Goal: Task Accomplishment & Management: Use online tool/utility

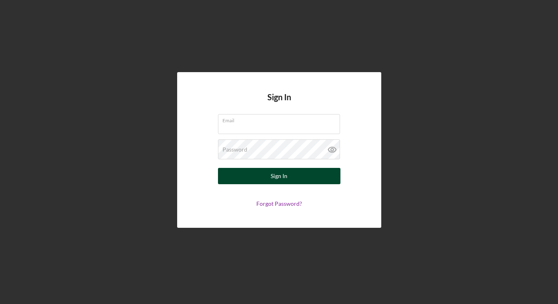
type input "[EMAIL_ADDRESS][DOMAIN_NAME]"
click at [271, 179] on div "Sign In" at bounding box center [279, 176] width 17 height 16
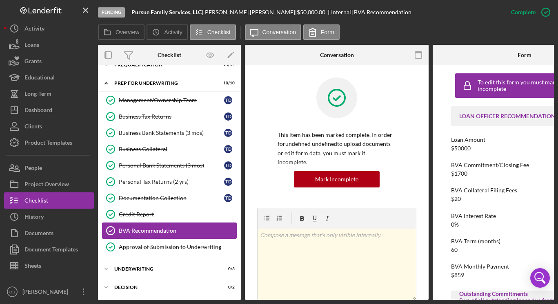
scroll to position [116, 0]
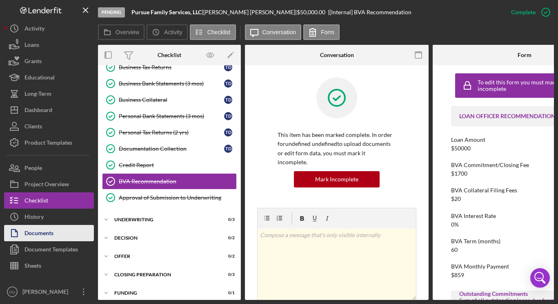
click at [36, 236] on div "Documents" at bounding box center [38, 234] width 29 height 18
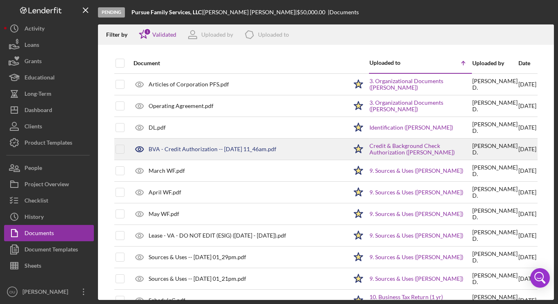
click at [169, 150] on div "BVA - Credit Authorization -- 2025-06-30 11_46am.pdf" at bounding box center [213, 149] width 128 height 7
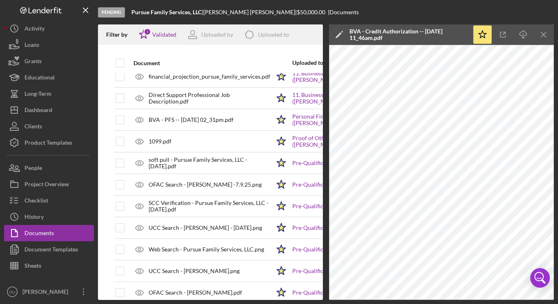
scroll to position [292, 0]
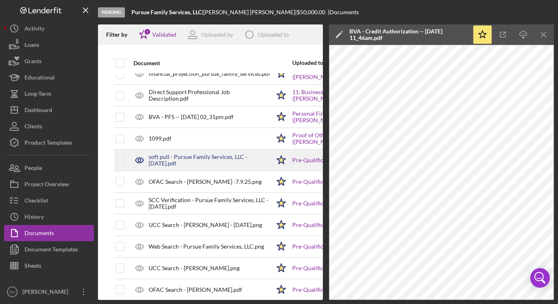
click at [183, 165] on div "soft pull - Pursue Family Services, LLC - 7.1.25.pdf" at bounding box center [210, 160] width 122 height 13
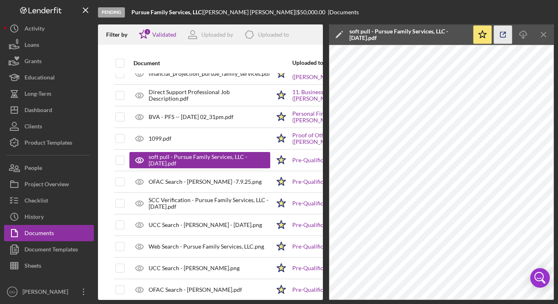
click at [502, 31] on icon "button" at bounding box center [503, 35] width 18 height 18
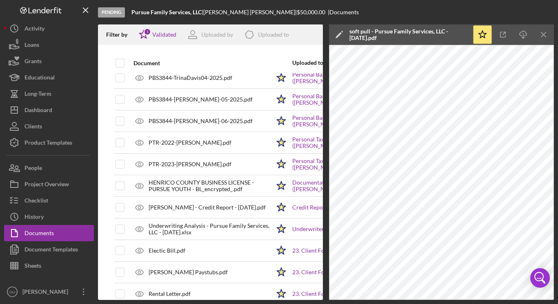
scroll to position [658, 0]
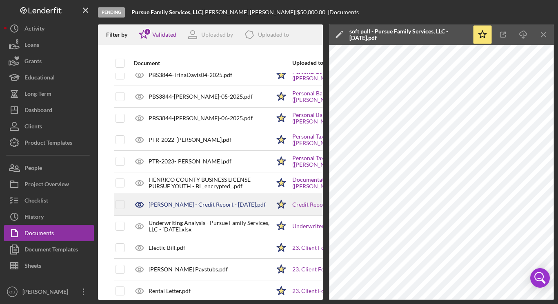
click at [208, 208] on div "[PERSON_NAME] - Credit Report - [DATE].pdf" at bounding box center [207, 205] width 117 height 7
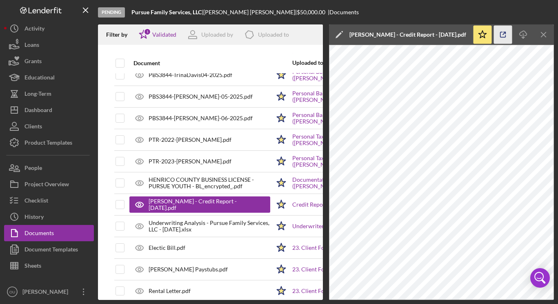
click at [504, 33] on line "button" at bounding box center [504, 33] width 2 height 2
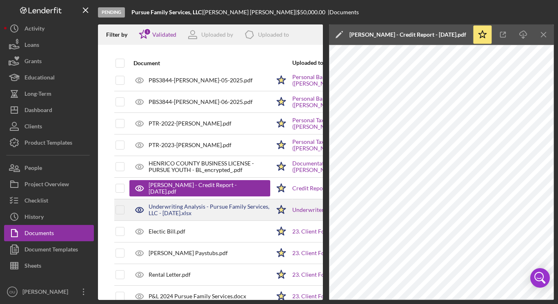
scroll to position [675, 0]
